Goal: Task Accomplishment & Management: Complete application form

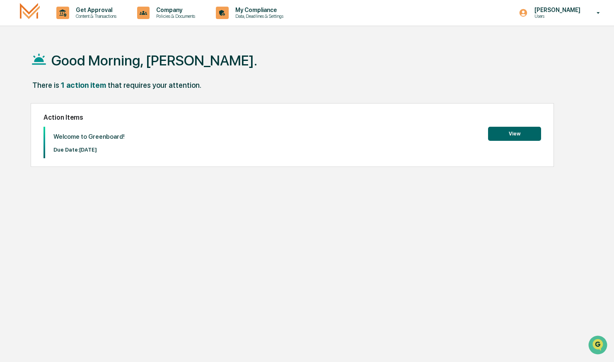
click at [512, 135] on button "View" at bounding box center [514, 134] width 53 height 14
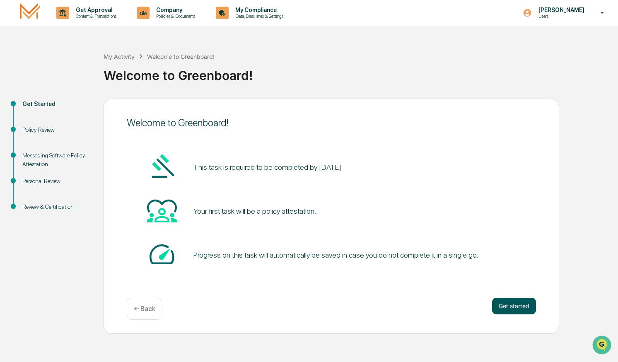
click at [516, 303] on button "Get started" at bounding box center [514, 306] width 44 height 17
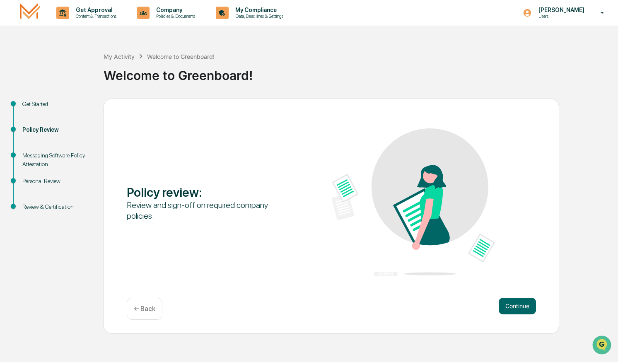
click at [516, 303] on button "Continue" at bounding box center [517, 306] width 37 height 17
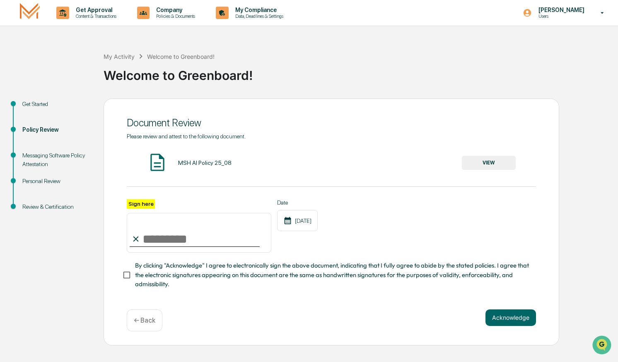
click at [161, 159] on img at bounding box center [157, 162] width 21 height 21
click at [489, 162] on button "VIEW" at bounding box center [489, 163] width 54 height 14
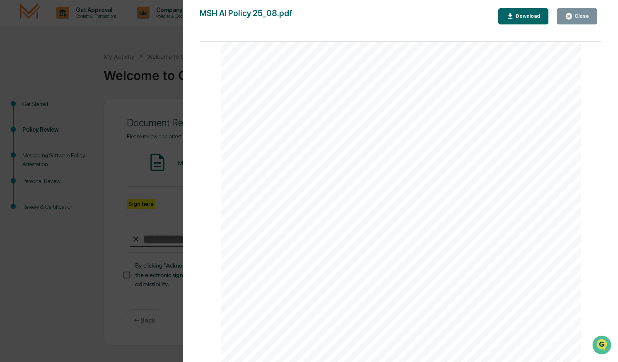
scroll to position [1152, 0]
click at [348, 293] on div "AI Policy Generative Artificial Intelligence [PERSON_NAME] & Co., Member FINRA/…" at bounding box center [401, 129] width 360 height 466
click at [578, 20] on div "Close" at bounding box center [577, 16] width 24 height 8
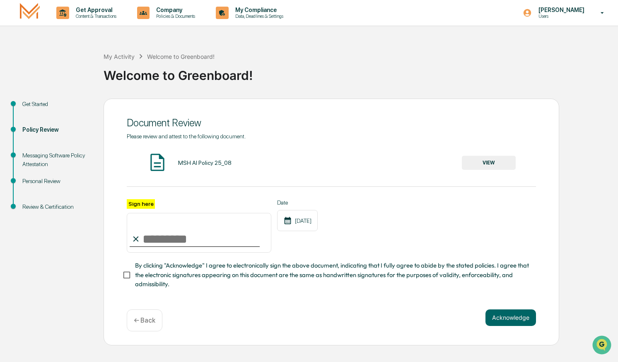
click at [163, 237] on input "Sign here" at bounding box center [199, 233] width 145 height 40
type input "**********"
click at [512, 325] on button "Acknowledge" at bounding box center [510, 317] width 51 height 17
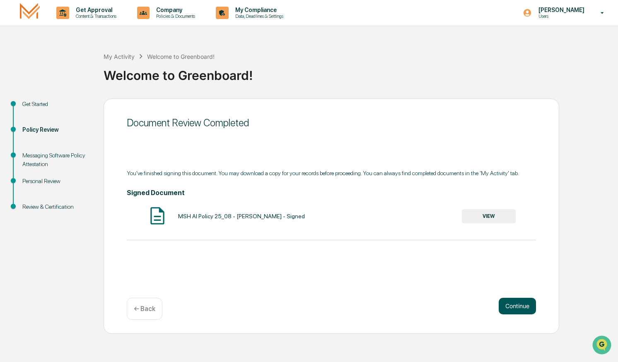
click at [518, 308] on button "Continue" at bounding box center [517, 306] width 37 height 17
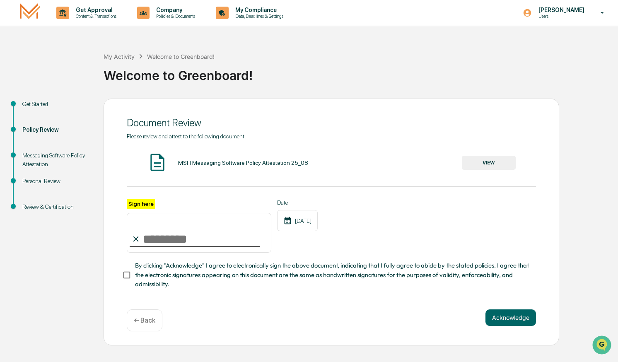
click at [489, 161] on button "VIEW" at bounding box center [489, 163] width 54 height 14
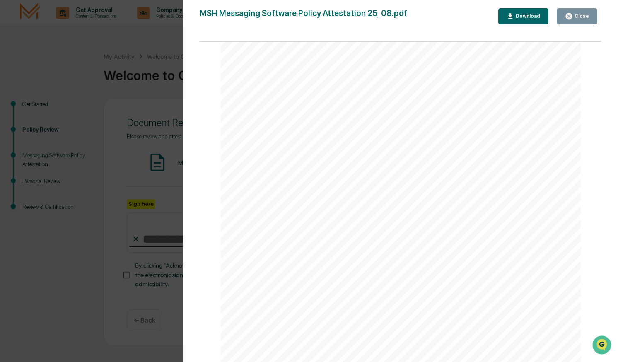
click at [577, 17] on div "Close" at bounding box center [581, 16] width 16 height 6
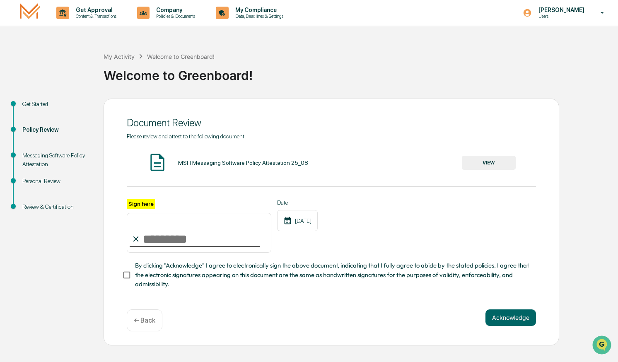
click at [171, 246] on input "Sign here" at bounding box center [199, 233] width 145 height 40
type input "**********"
click at [511, 321] on button "Acknowledge" at bounding box center [510, 317] width 51 height 17
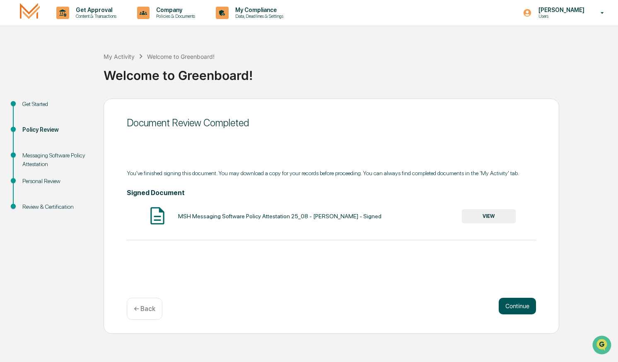
click at [518, 310] on button "Continue" at bounding box center [517, 306] width 37 height 17
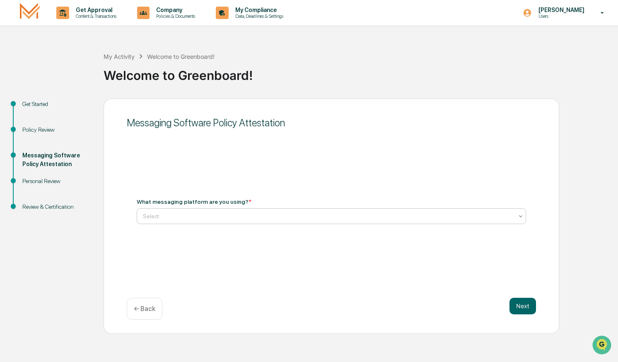
click at [520, 216] on icon at bounding box center [520, 216] width 7 height 7
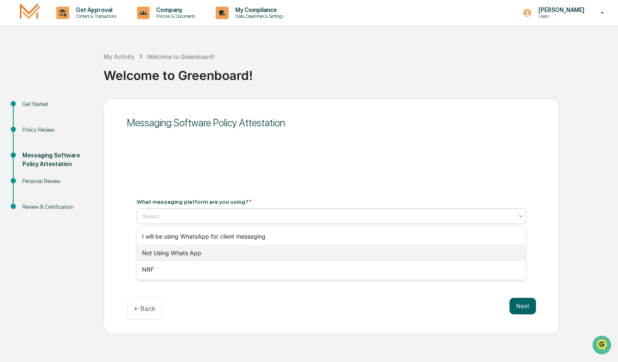
click at [224, 252] on div "Not Using Whats App" at bounding box center [331, 253] width 388 height 17
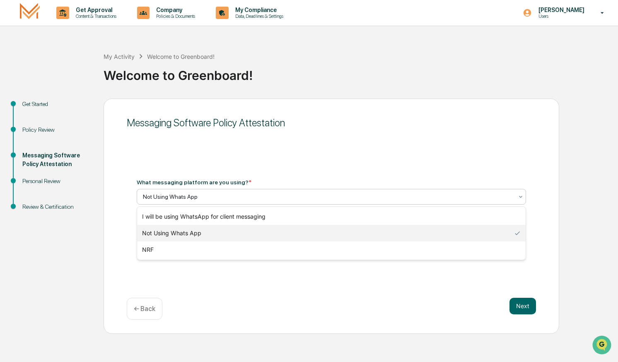
click at [209, 195] on div at bounding box center [328, 197] width 370 height 8
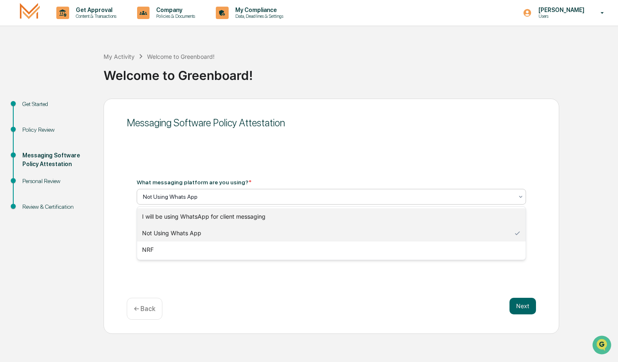
click at [200, 214] on div "I will be using WhatsApp for client messaging" at bounding box center [331, 216] width 388 height 17
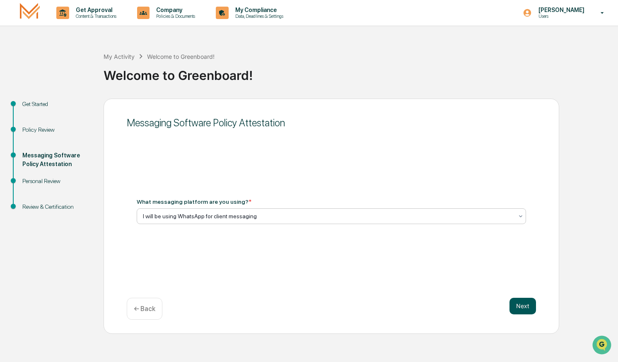
click at [523, 306] on button "Next" at bounding box center [522, 306] width 27 height 17
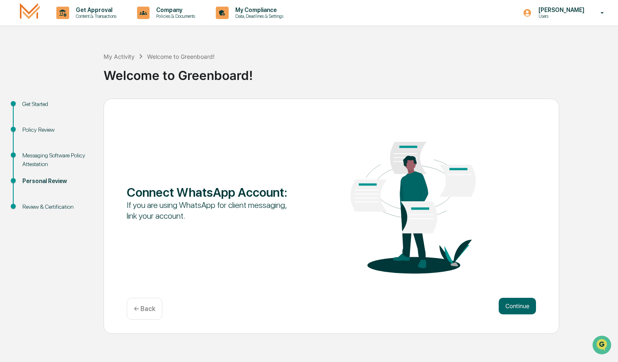
click at [523, 306] on button "Continue" at bounding box center [517, 306] width 37 height 17
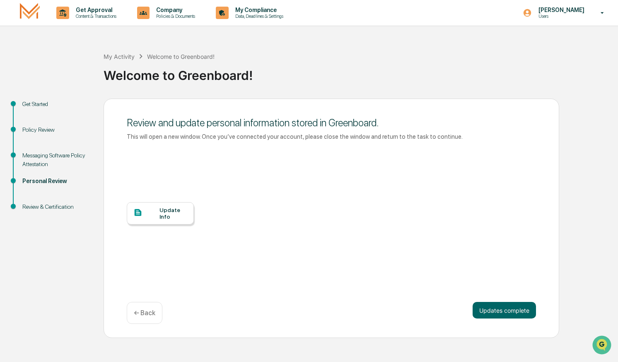
click at [163, 216] on div "Update Info" at bounding box center [173, 213] width 28 height 13
click at [510, 313] on button "Updates complete" at bounding box center [503, 310] width 63 height 17
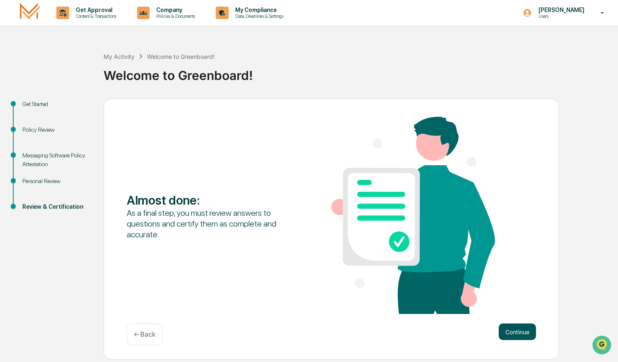
click at [518, 332] on button "Continue" at bounding box center [517, 331] width 37 height 17
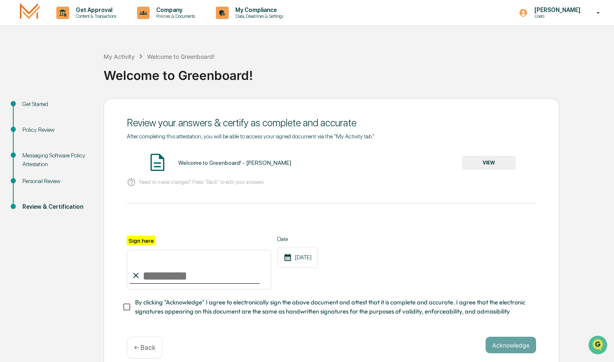
click at [494, 160] on button "VIEW" at bounding box center [489, 163] width 54 height 14
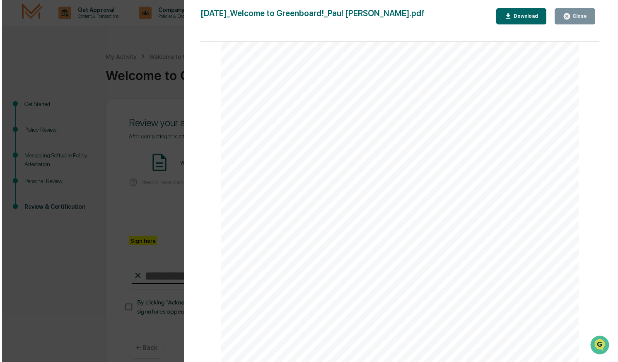
scroll to position [737, 0]
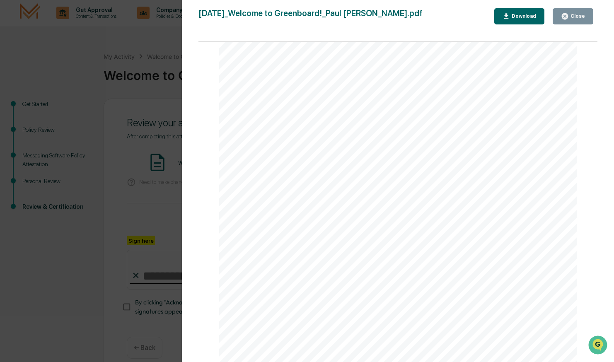
click at [577, 15] on div "Close" at bounding box center [577, 16] width 16 height 6
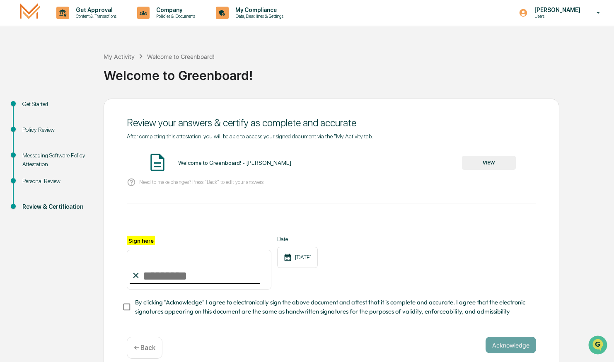
click at [160, 275] on input "Sign here" at bounding box center [199, 270] width 145 height 40
type input "**********"
click at [509, 348] on button "Acknowledge" at bounding box center [510, 345] width 51 height 17
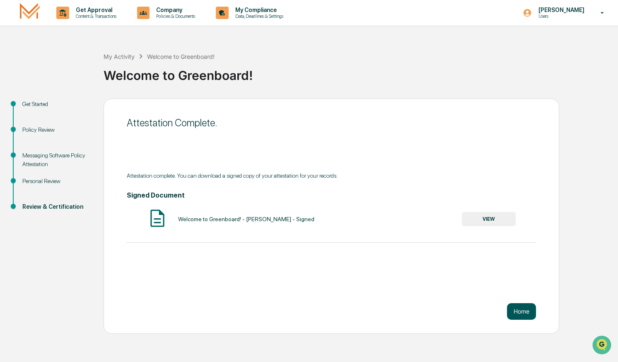
click at [523, 306] on button "Home" at bounding box center [521, 311] width 29 height 17
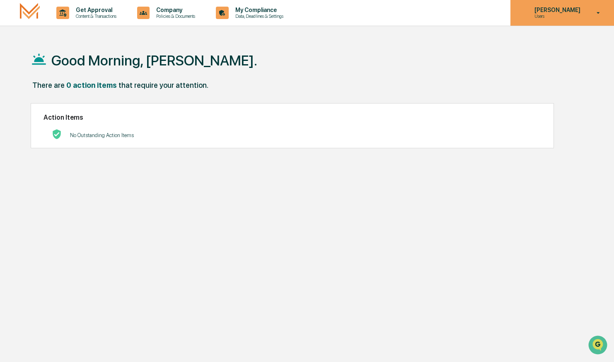
click at [600, 11] on icon at bounding box center [598, 13] width 14 height 8
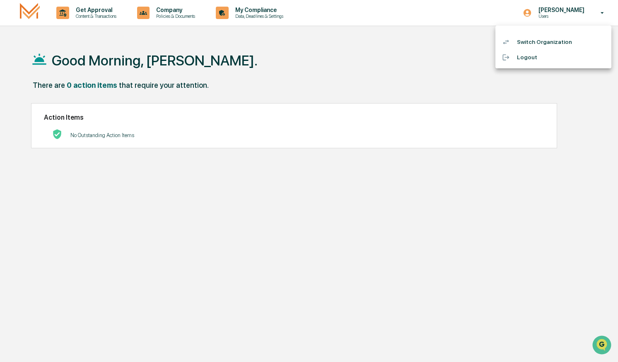
click at [540, 60] on li "Logout" at bounding box center [553, 57] width 116 height 15
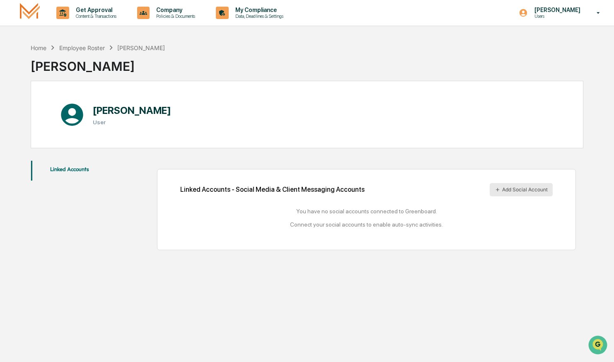
click at [527, 188] on button "Add Social Account" at bounding box center [520, 189] width 63 height 13
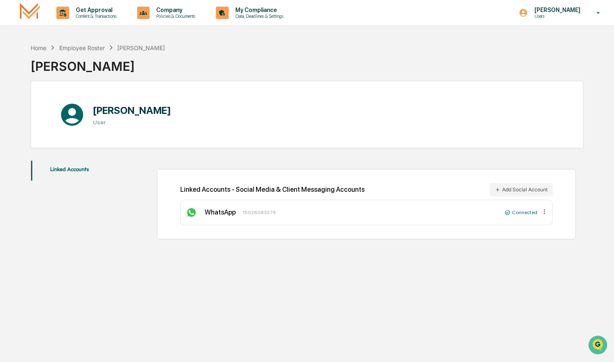
click at [75, 169] on button "Linked Accounts" at bounding box center [69, 171] width 77 height 20
click at [106, 14] on p "Content & Transactions" at bounding box center [94, 16] width 51 height 6
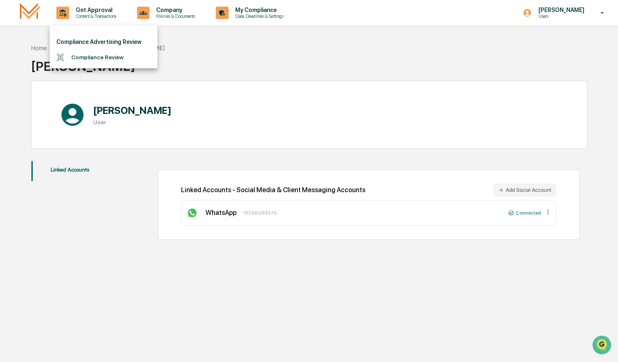
click at [169, 14] on div at bounding box center [309, 181] width 618 height 362
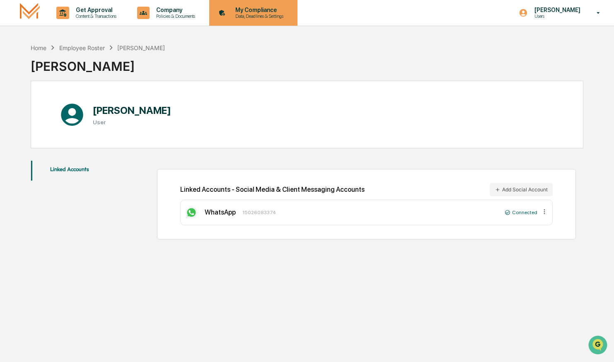
click at [249, 12] on p "My Compliance" at bounding box center [258, 10] width 59 height 7
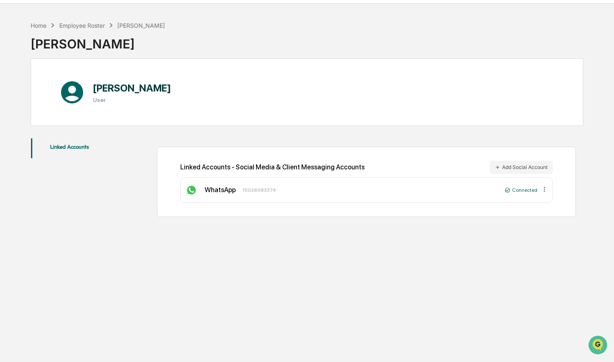
scroll to position [39, 0]
